Goal: Navigation & Orientation: Go to known website

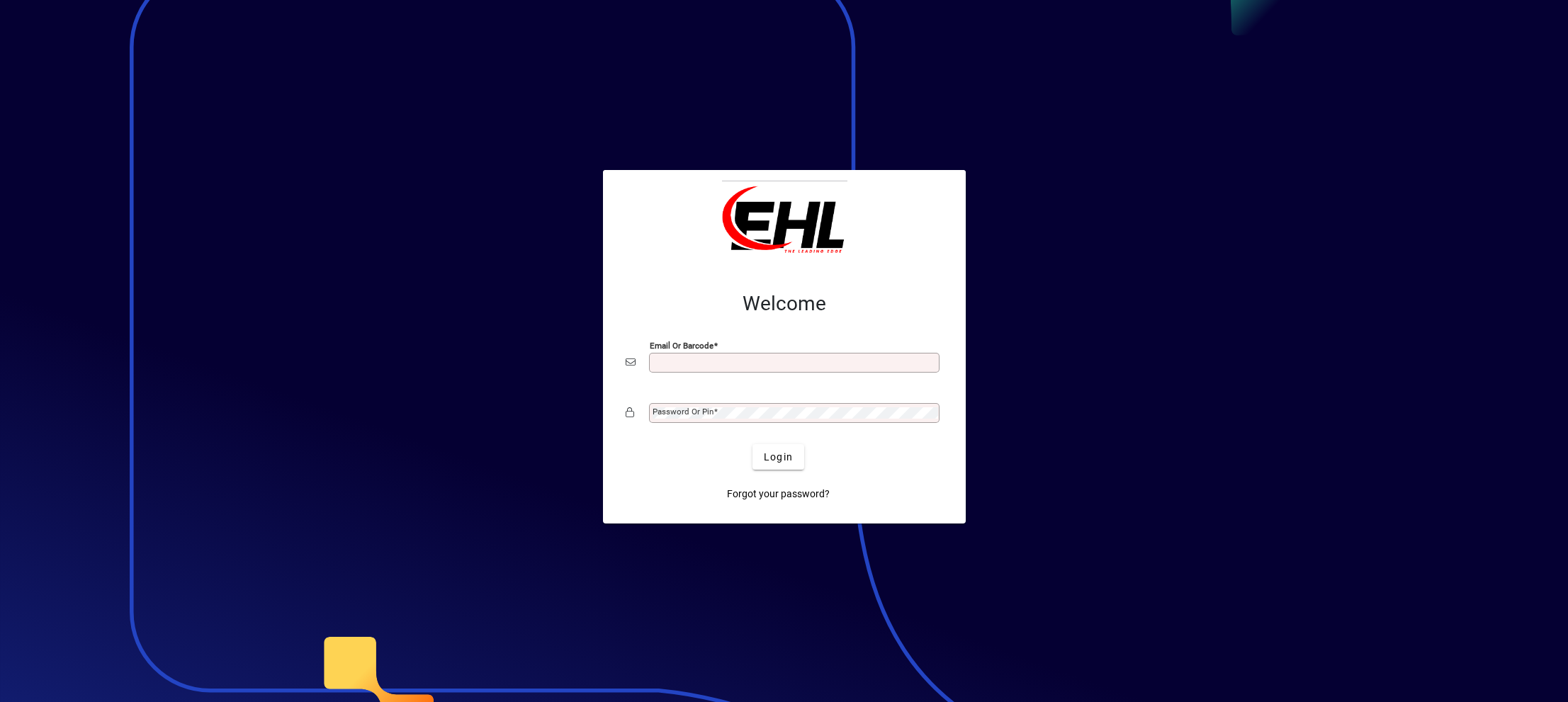
click at [691, 366] on input "Email or Barcode" at bounding box center [795, 363] width 286 height 11
type input "**********"
click at [688, 416] on mat-label "Password or Pin" at bounding box center [682, 411] width 61 height 10
click at [752, 444] on button "Login" at bounding box center [778, 457] width 52 height 26
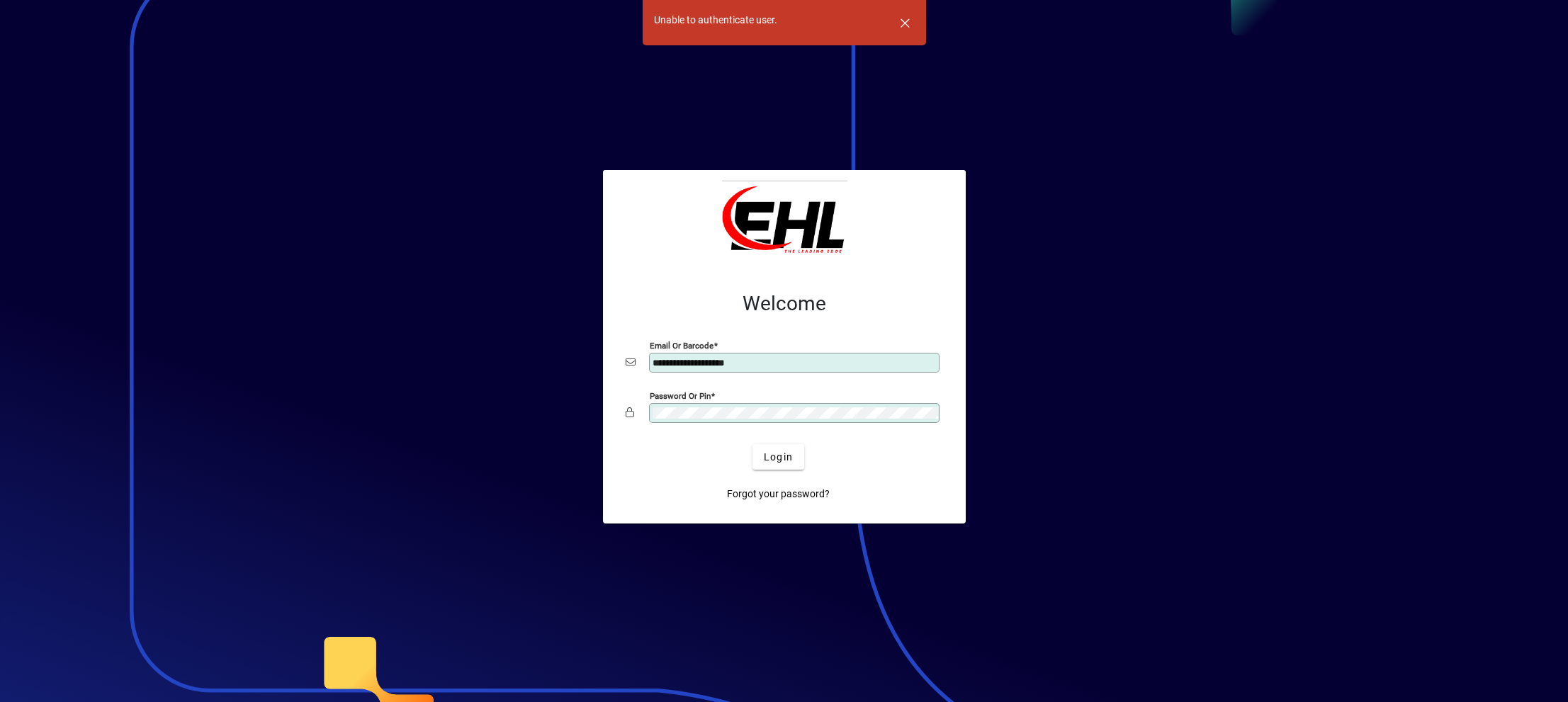
click at [631, 407] on div "Password or Pin" at bounding box center [784, 413] width 317 height 27
click at [775, 444] on span "submit" at bounding box center [778, 457] width 52 height 34
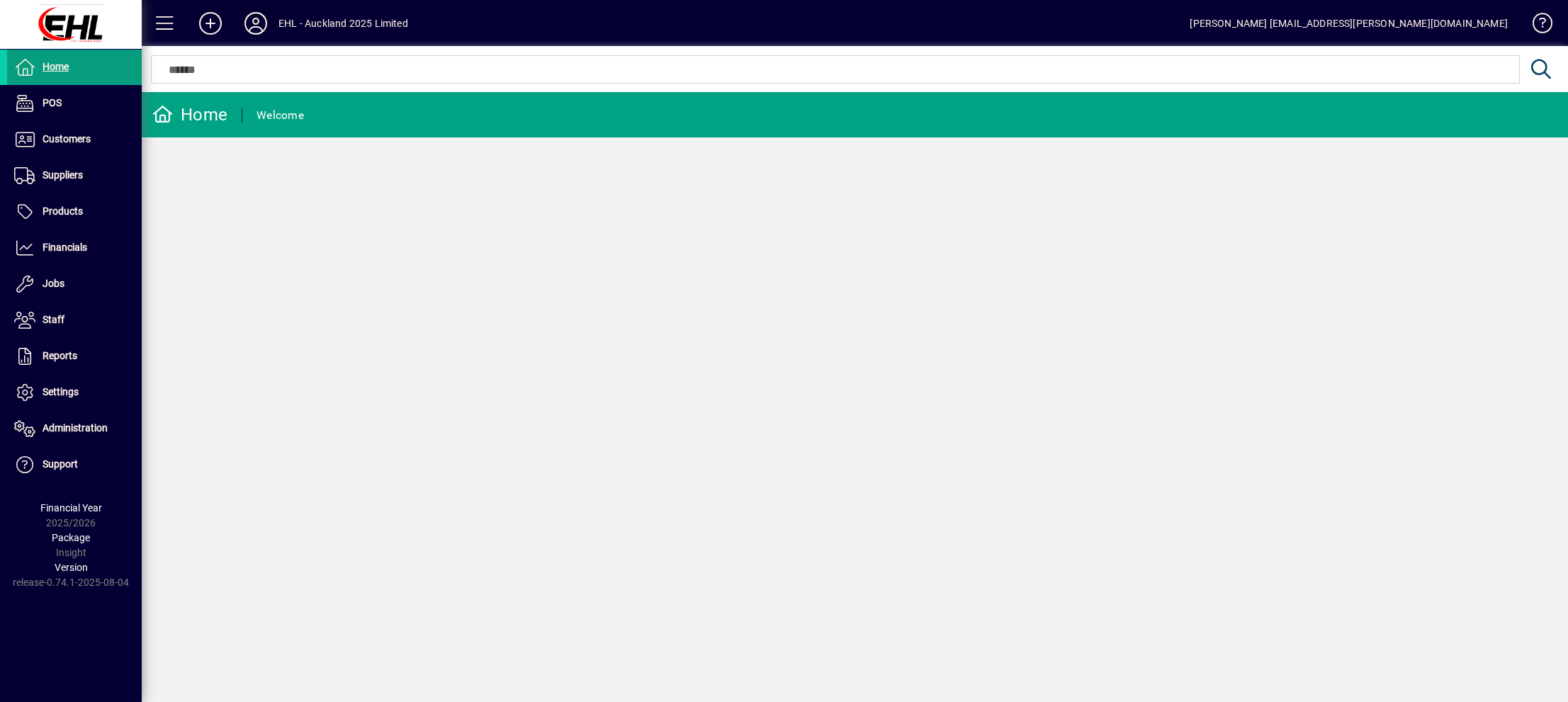
click at [264, 21] on icon at bounding box center [256, 24] width 29 height 23
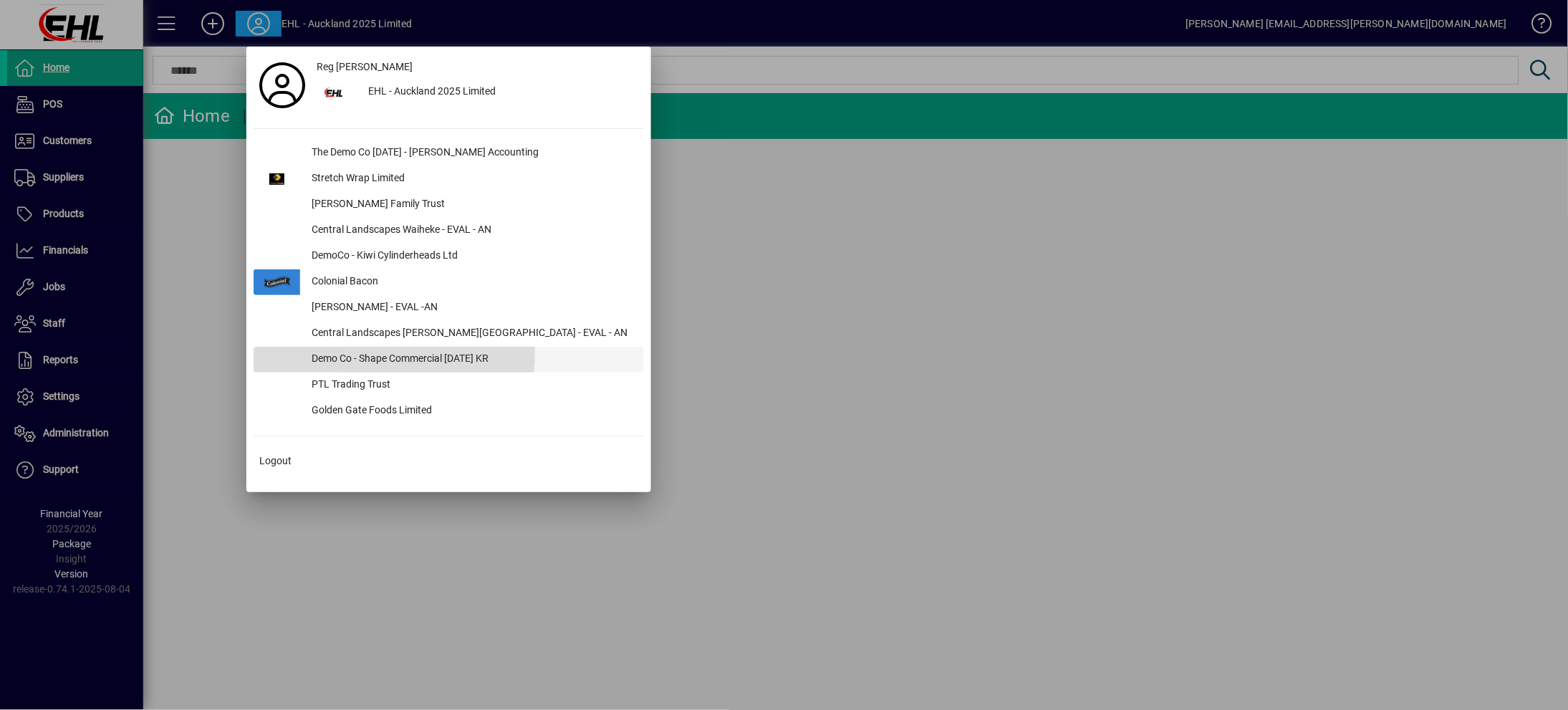
click at [346, 352] on div "Demo Co - Shape Commercial [DATE] KR" at bounding box center [472, 360] width 344 height 26
